Goal: Entertainment & Leisure: Consume media (video, audio)

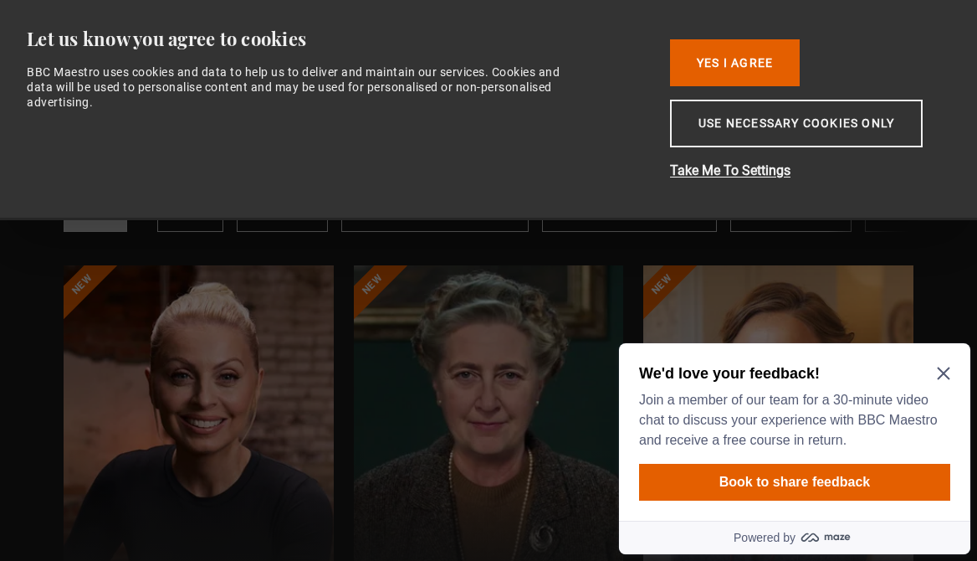
click at [948, 371] on icon "Close Maze Prompt" at bounding box center [943, 373] width 13 height 13
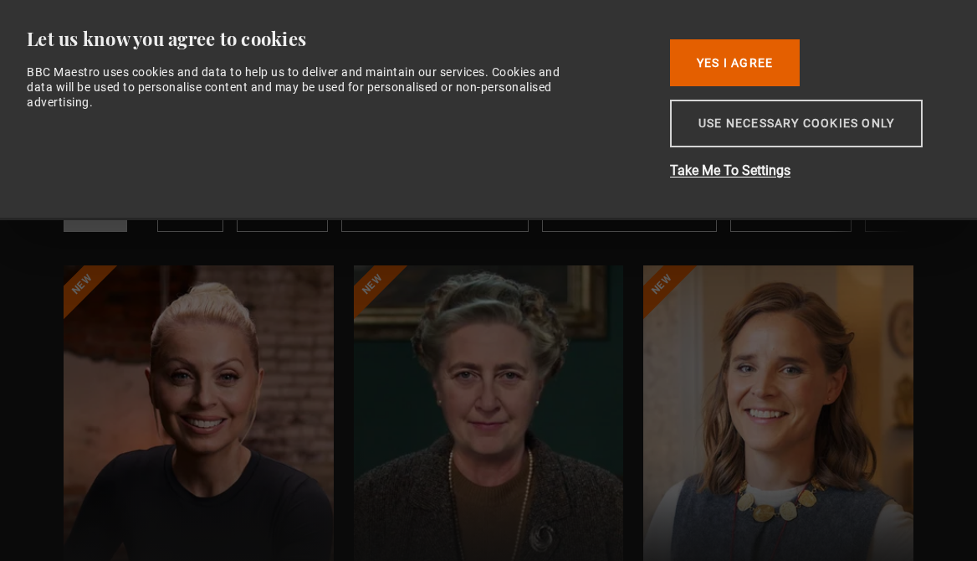
click at [746, 132] on button "Use necessary cookies only" at bounding box center [796, 124] width 253 height 48
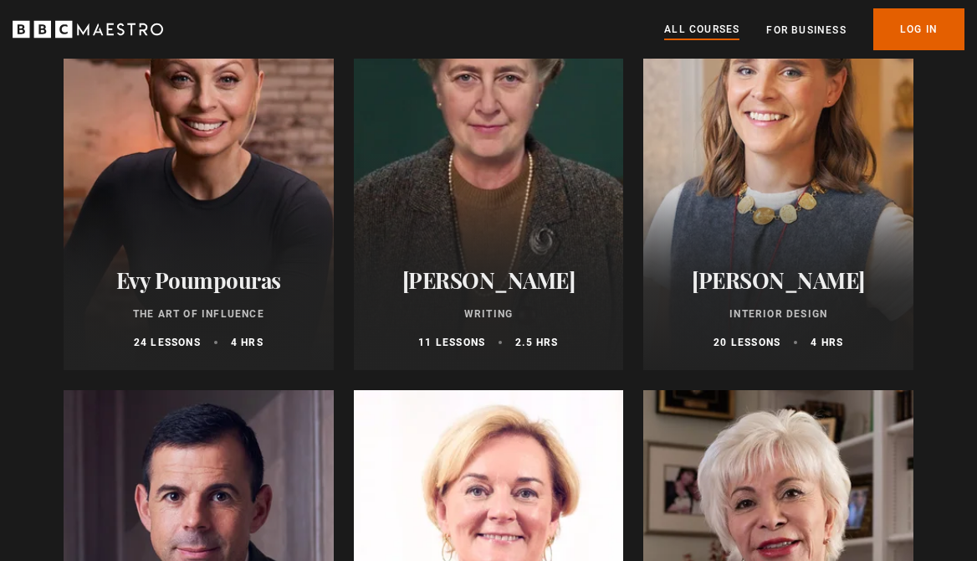
scroll to position [442, 0]
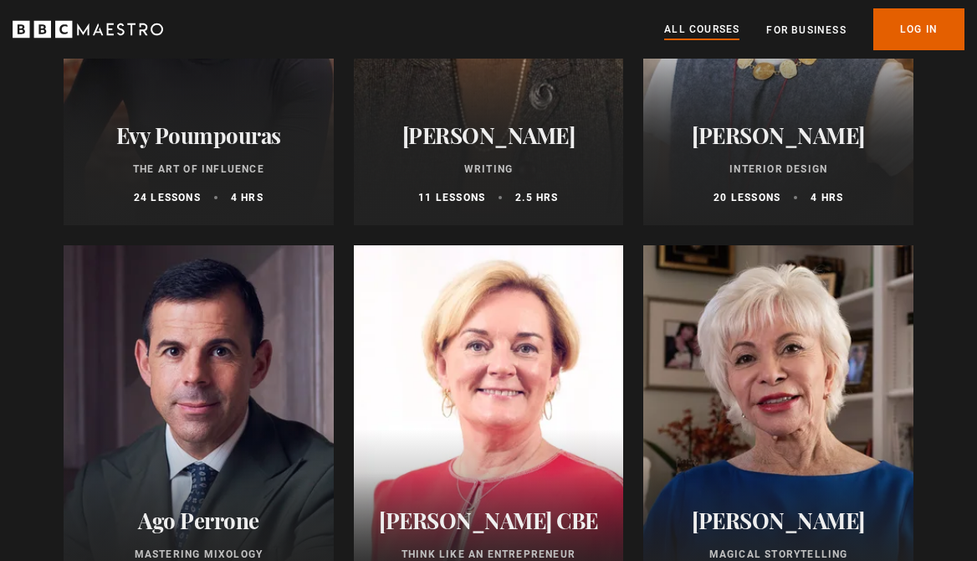
click at [762, 173] on p "Interior Design" at bounding box center [778, 168] width 230 height 15
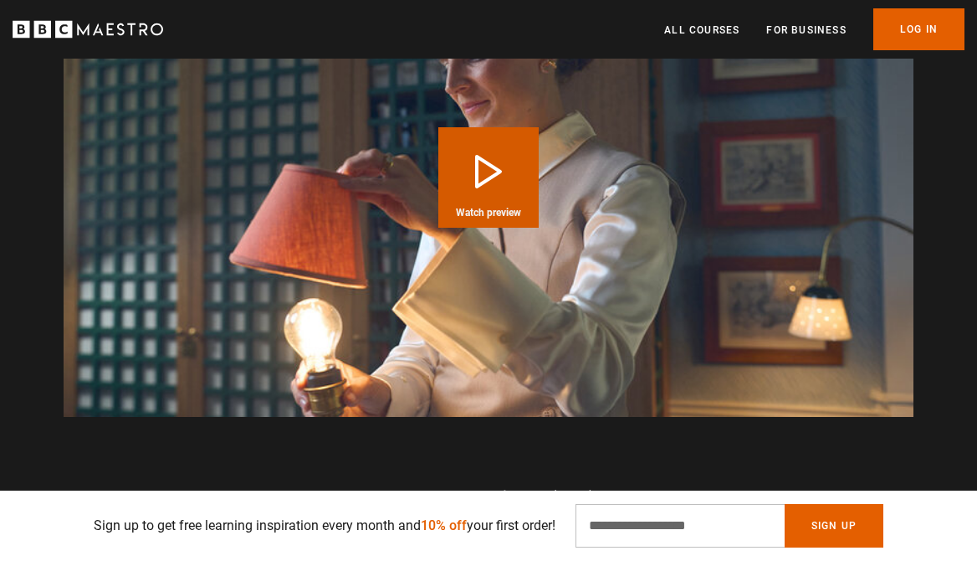
scroll to position [0, 186]
click at [484, 179] on button "Play Course overview for Interior Design with [PERSON_NAME] Watch preview" at bounding box center [488, 177] width 100 height 100
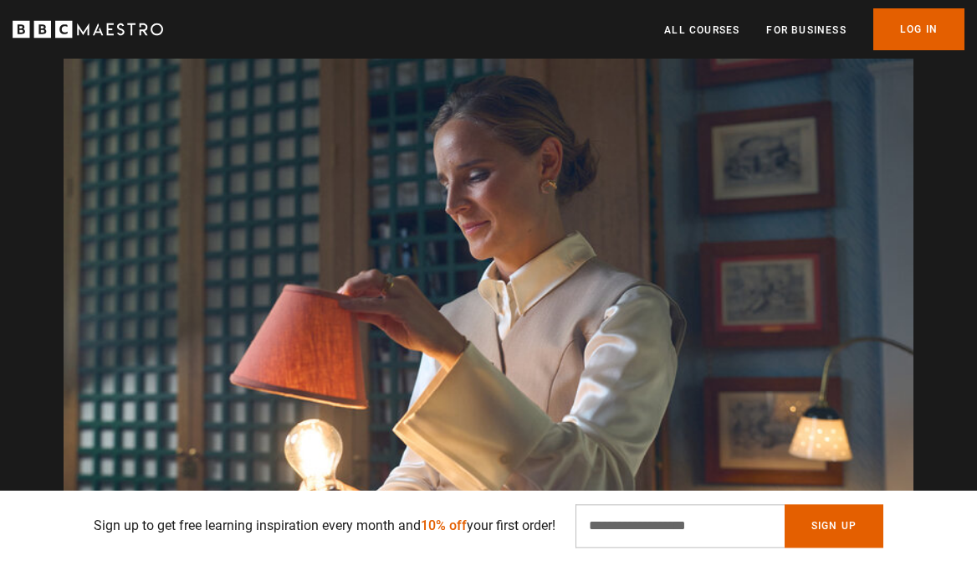
scroll to position [1325, 0]
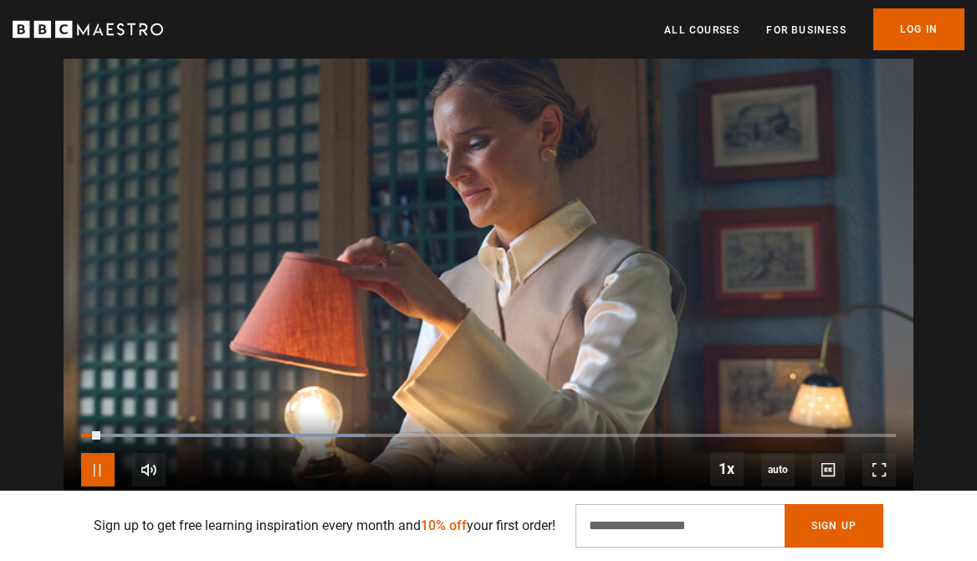
click at [96, 469] on span "Video Player" at bounding box center [97, 469] width 33 height 33
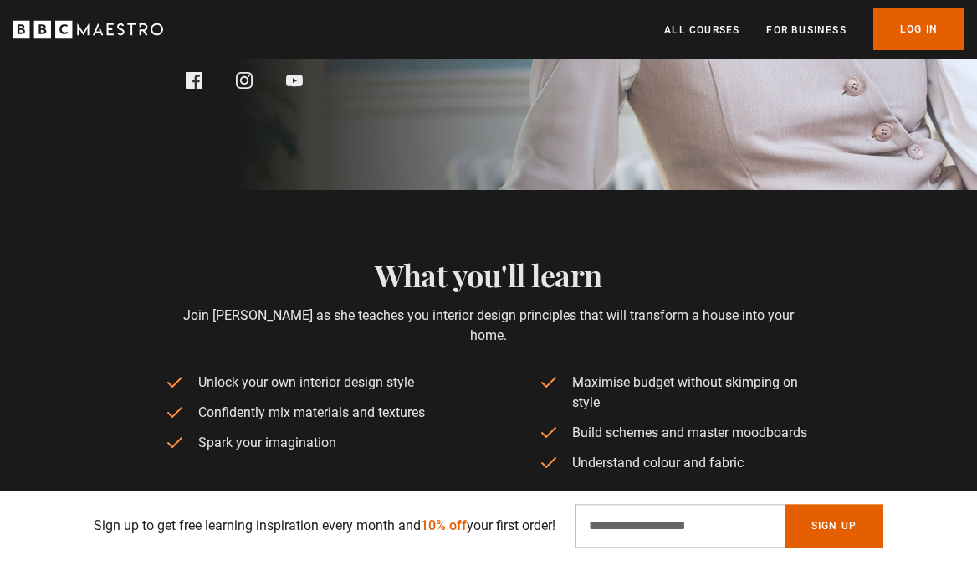
scroll to position [442, 0]
